Goal: Transaction & Acquisition: Purchase product/service

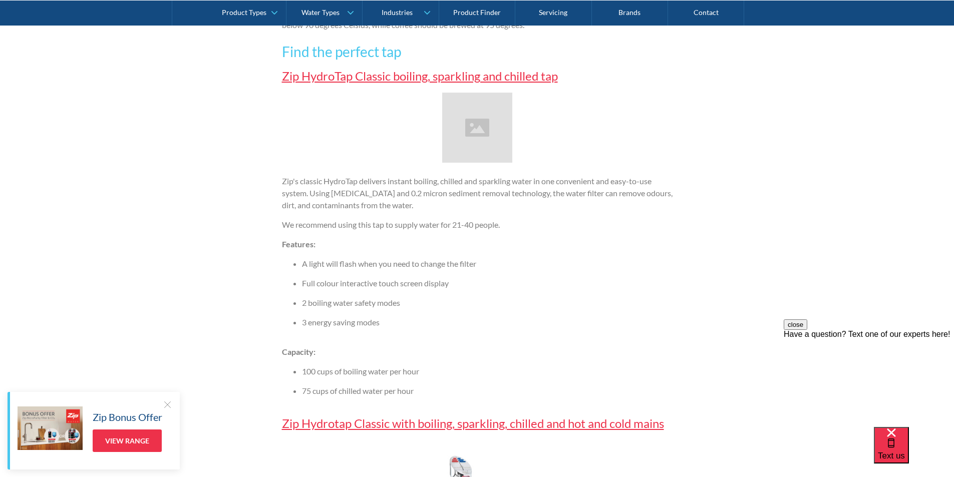
scroll to position [1502, 0]
click at [421, 77] on link "Zip HydroTap Classic boiling, sparkling and chilled tap" at bounding box center [420, 74] width 276 height 15
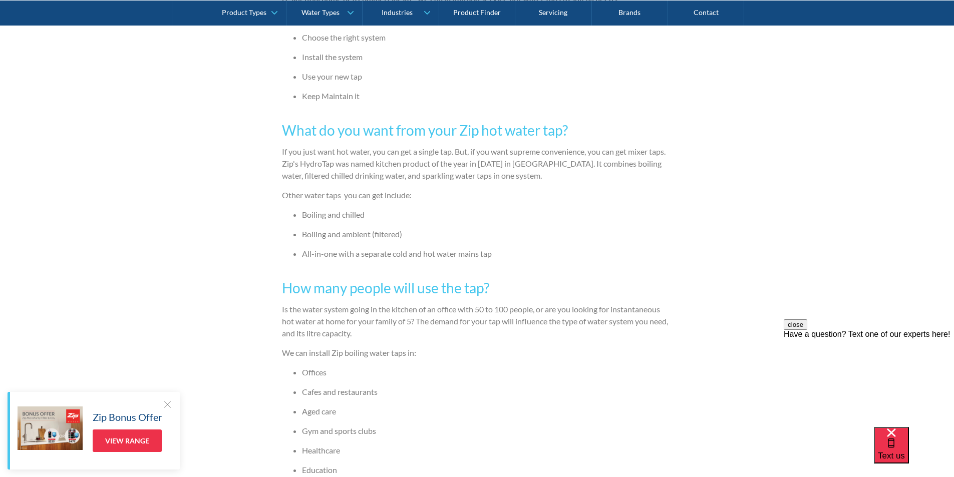
scroll to position [751, 0]
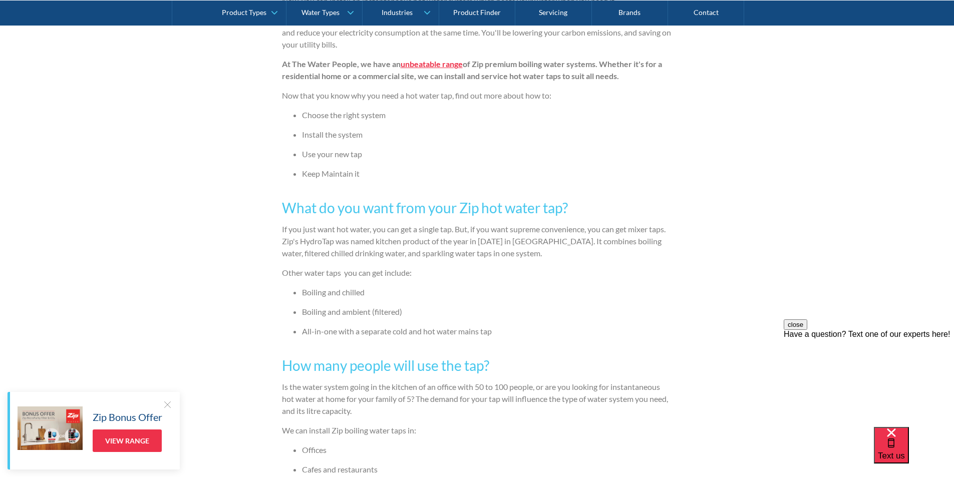
click at [431, 67] on strong "unbeatable range" at bounding box center [431, 64] width 62 height 10
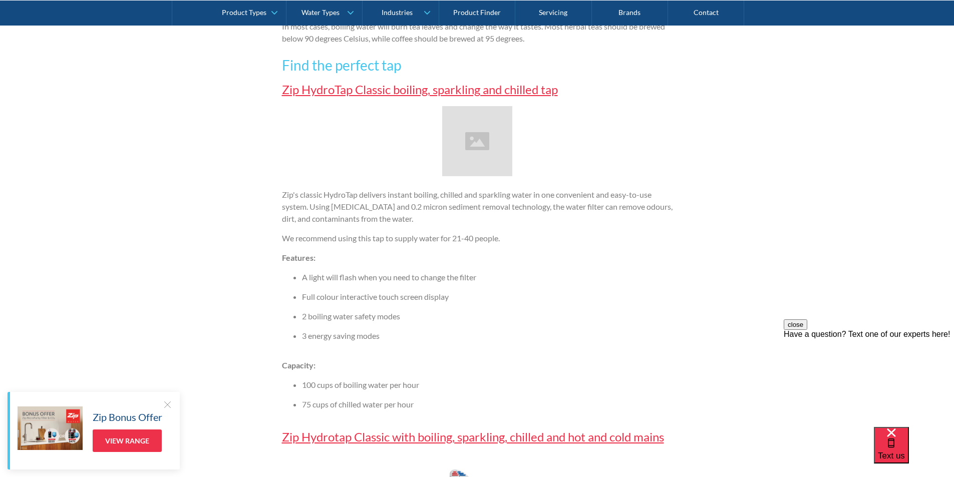
scroll to position [1502, 0]
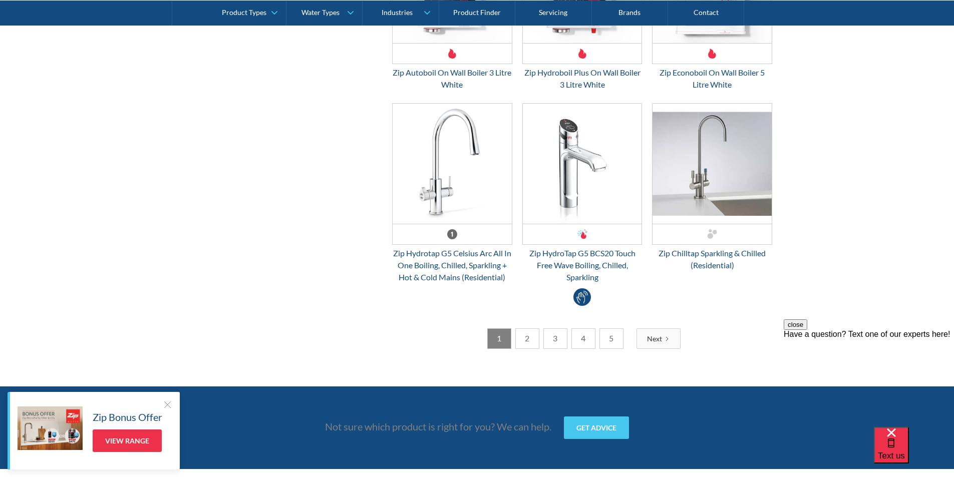
scroll to position [2703, 0]
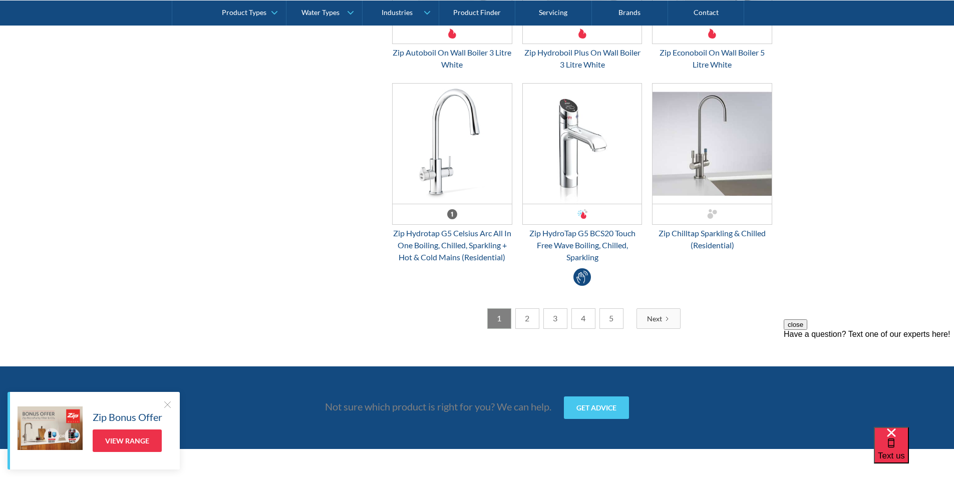
click at [648, 320] on div "Next" at bounding box center [654, 318] width 15 height 11
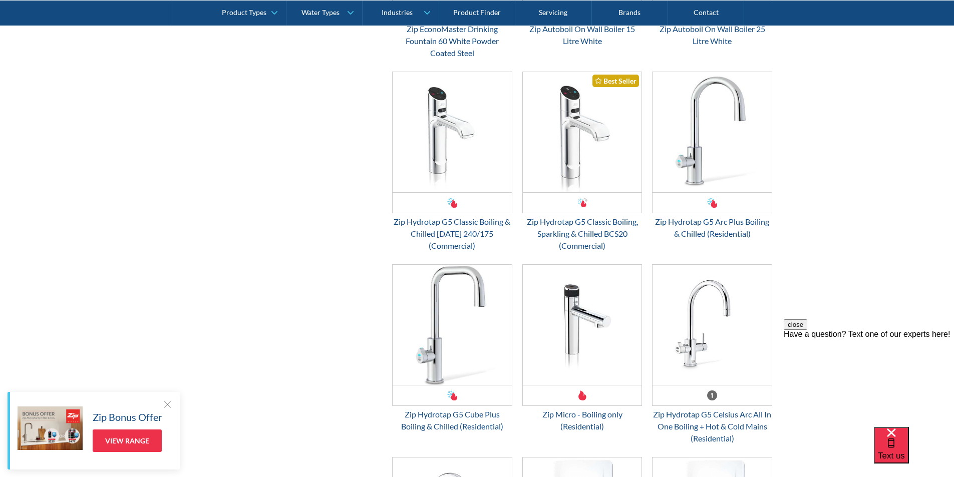
scroll to position [2553, 0]
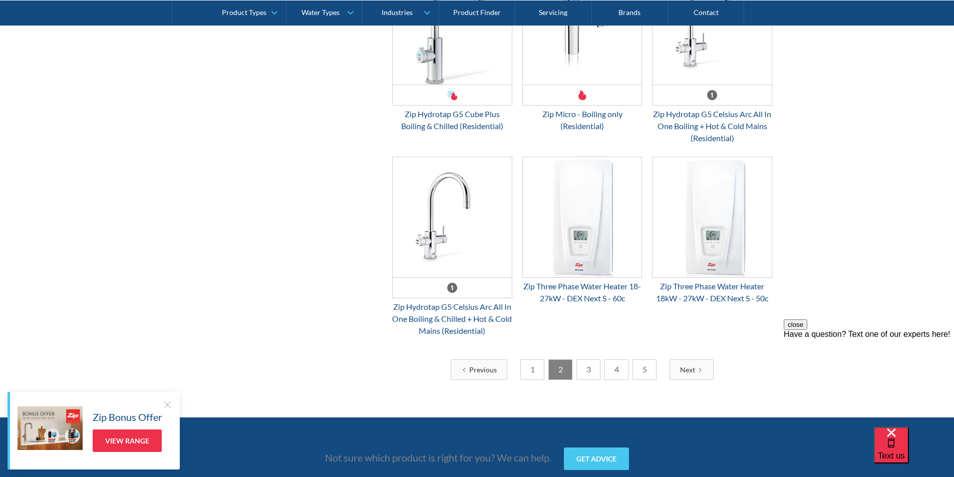
click at [689, 375] on div "Next" at bounding box center [687, 369] width 15 height 11
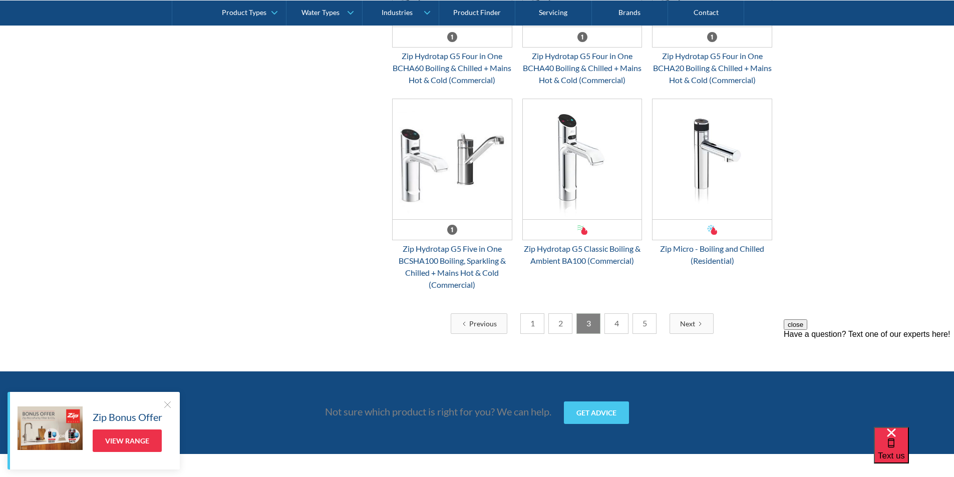
click at [680, 329] on div "Next" at bounding box center [687, 323] width 15 height 11
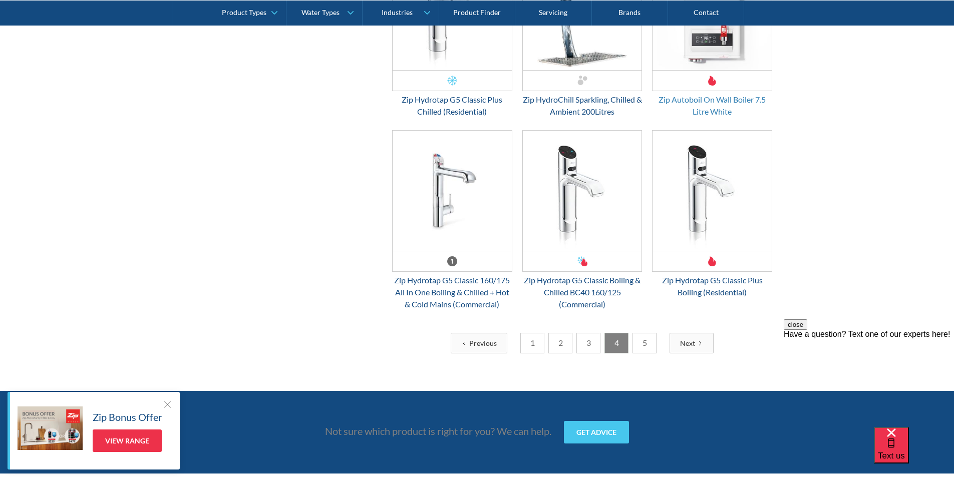
scroll to position [2603, 0]
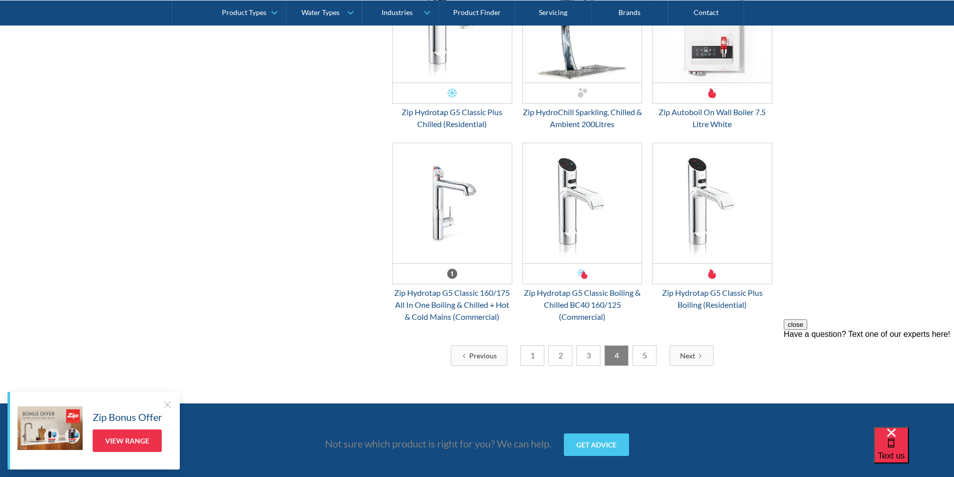
click at [690, 356] on div "Next" at bounding box center [687, 355] width 15 height 11
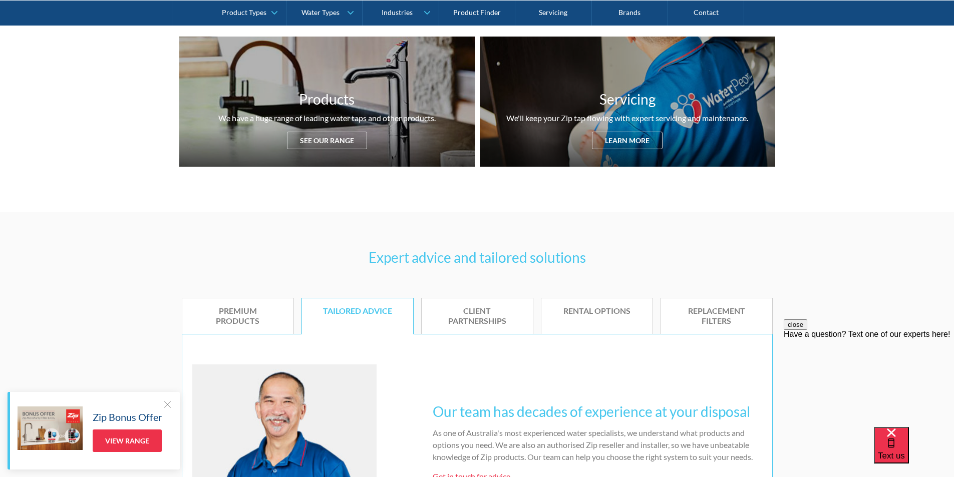
scroll to position [451, 0]
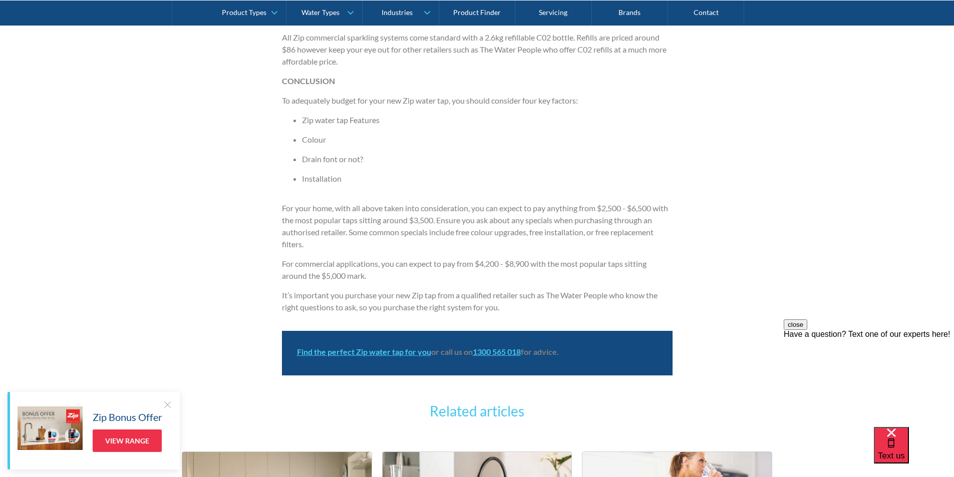
scroll to position [2353, 0]
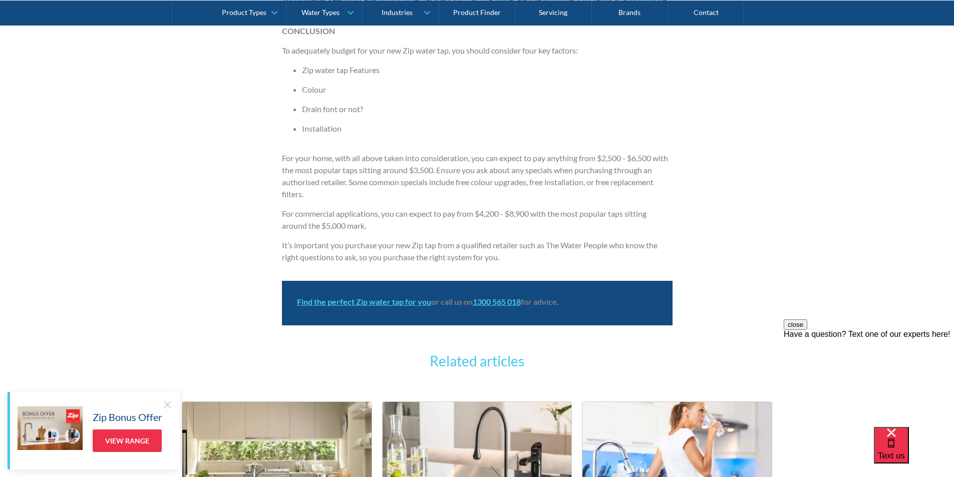
click at [377, 303] on strong "Find the perfect Zip water tap for you" at bounding box center [364, 302] width 134 height 10
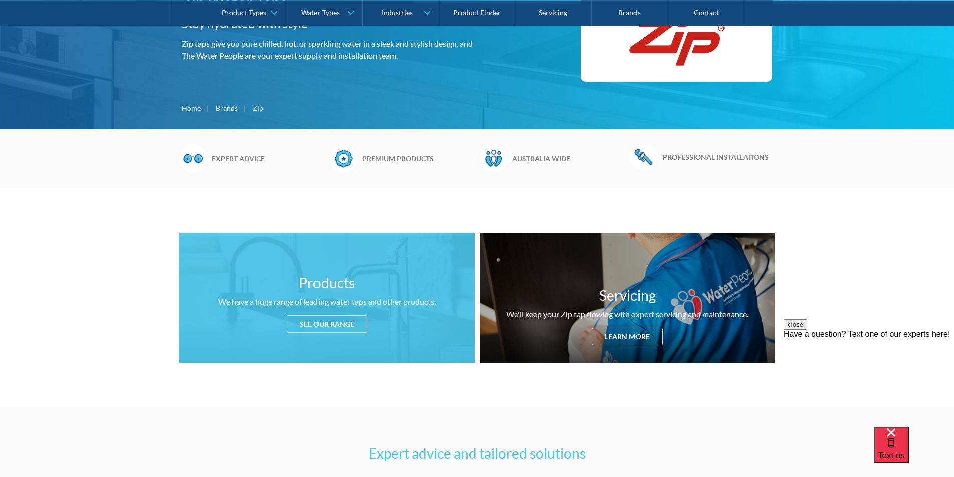
click at [348, 320] on div "See our range" at bounding box center [327, 324] width 80 height 18
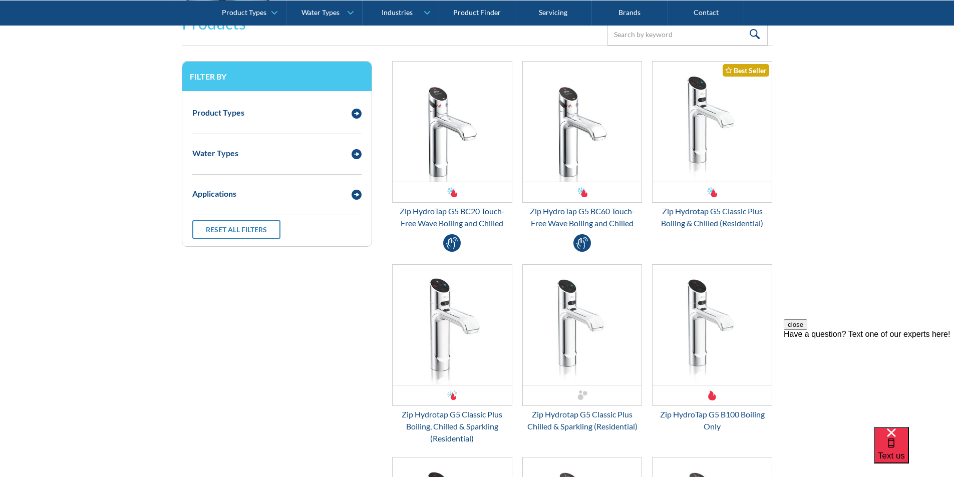
scroll to position [1325, 0]
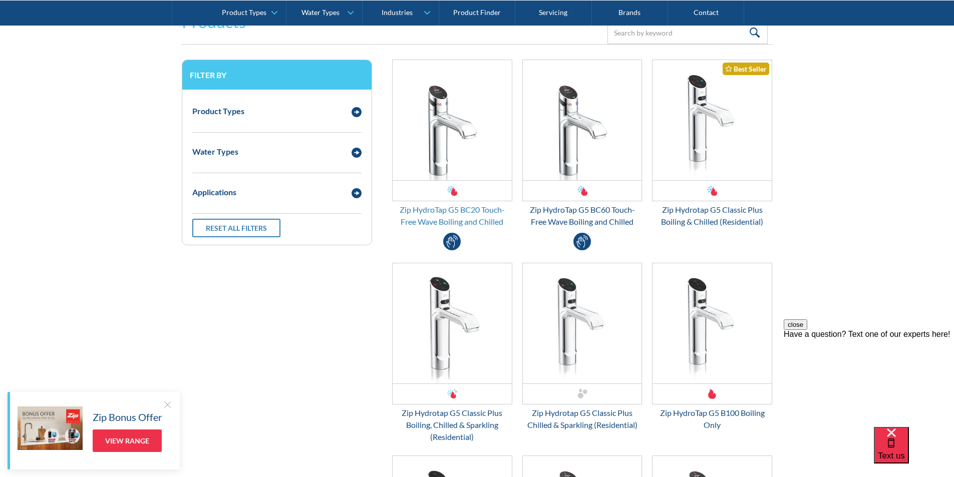
click at [453, 213] on div "Zip HydroTap G5 BC20 Touch-Free Wave Boiling and Chilled" at bounding box center [452, 216] width 120 height 24
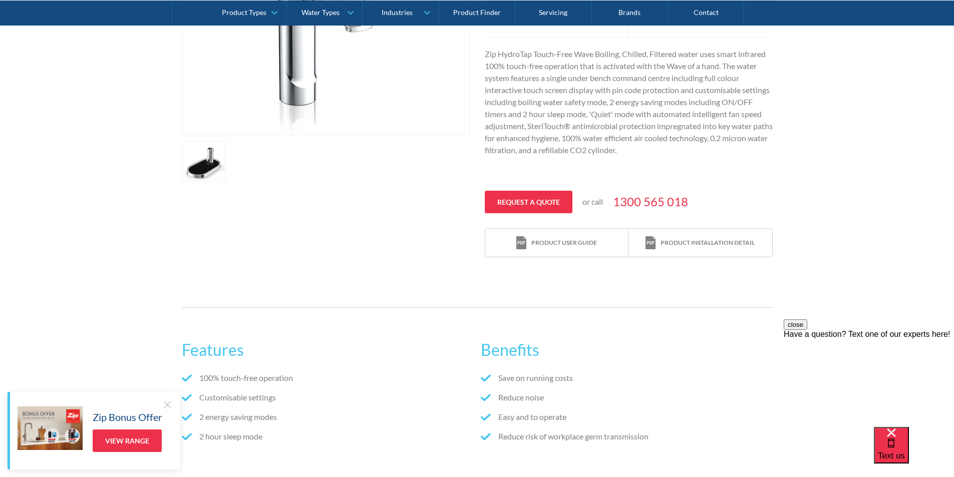
scroll to position [350, 0]
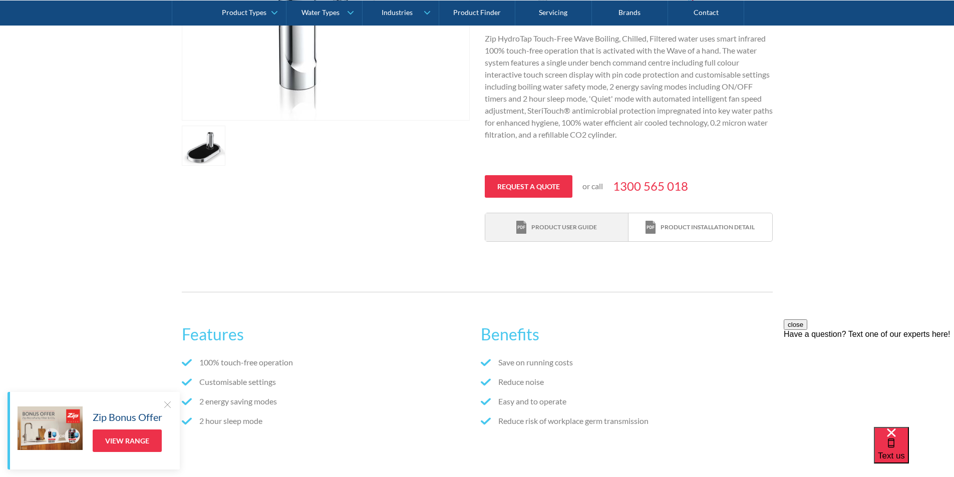
click at [567, 225] on div "Product user guide" at bounding box center [564, 227] width 66 height 9
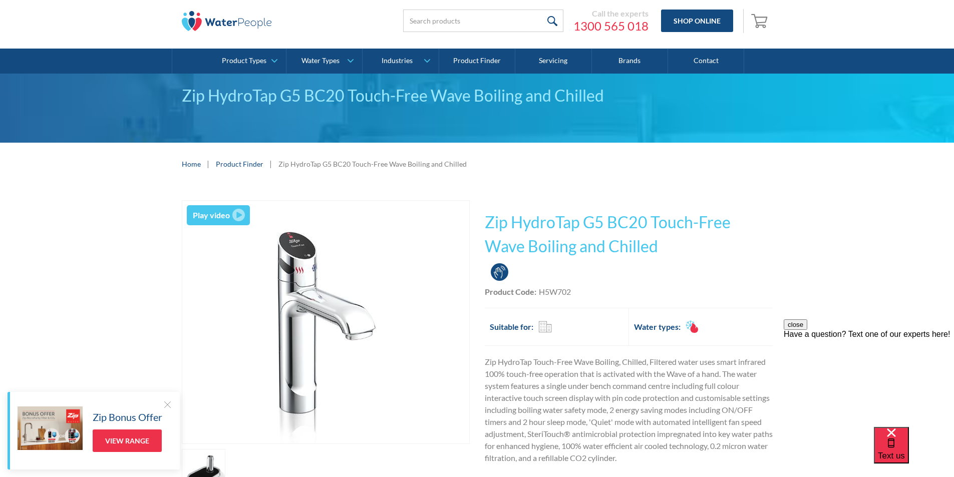
scroll to position [0, 0]
